Goal: Task Accomplishment & Management: Manage account settings

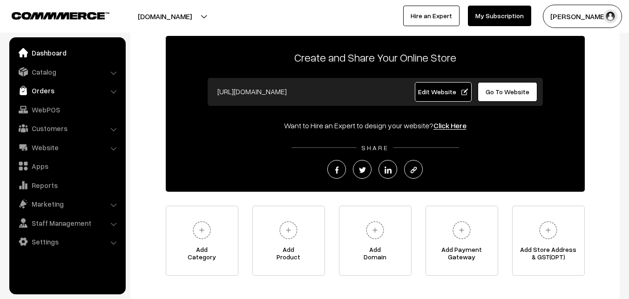
scroll to position [16, 0]
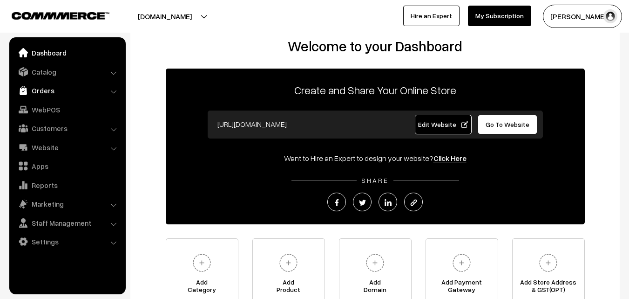
click at [48, 92] on link "Orders" at bounding box center [67, 90] width 111 height 17
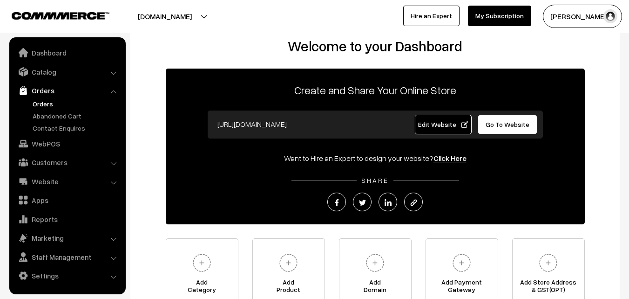
click at [47, 100] on link "Orders" at bounding box center [76, 104] width 92 height 10
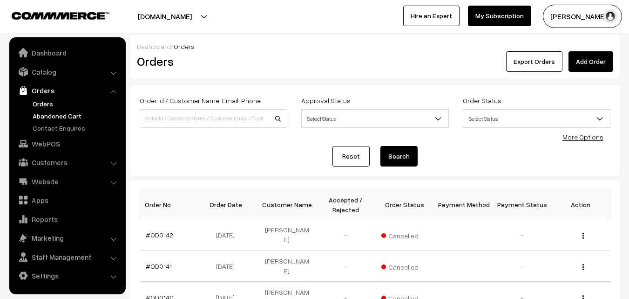
click at [47, 115] on link "Abandoned Cart" at bounding box center [76, 116] width 92 height 10
